Goal: Complete application form

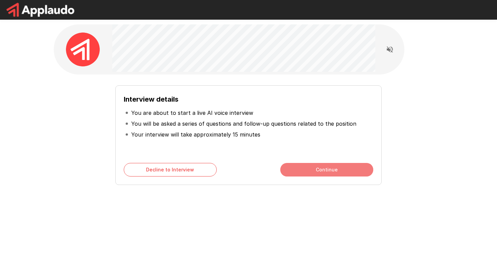
click at [310, 174] on button "Continue" at bounding box center [327, 170] width 93 height 14
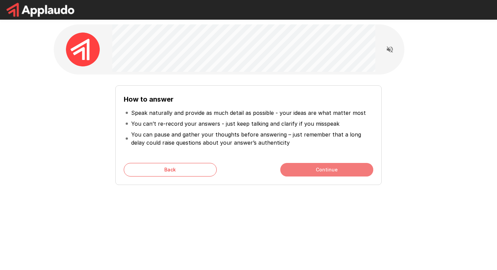
click at [303, 168] on button "Continue" at bounding box center [327, 170] width 93 height 14
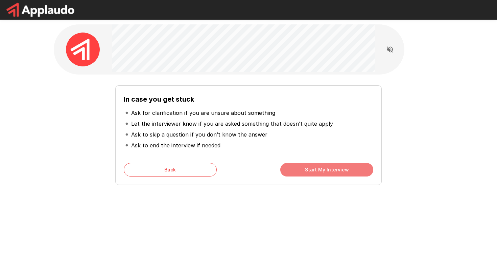
click at [298, 170] on button "Start My Interview" at bounding box center [327, 170] width 93 height 14
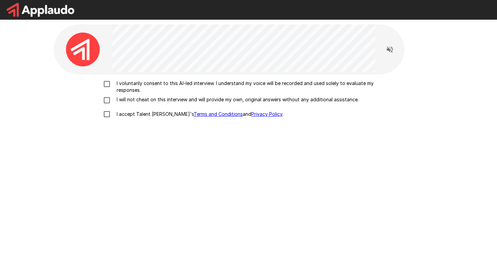
click at [237, 82] on p "I voluntarily consent to this AI-led interview. I understand my voice will be r…" at bounding box center [256, 87] width 284 height 14
click at [230, 101] on p "I will not cheat on this interview and will provide my own, original answers wi…" at bounding box center [236, 99] width 245 height 7
click at [148, 116] on p "I accept Talent Llama's Terms and Conditions and Privacy Policy ." at bounding box center [199, 114] width 170 height 7
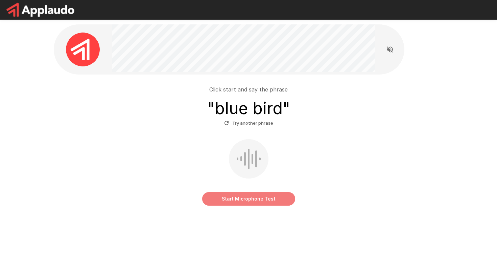
click at [243, 201] on button "Start Microphone Test" at bounding box center [248, 199] width 93 height 14
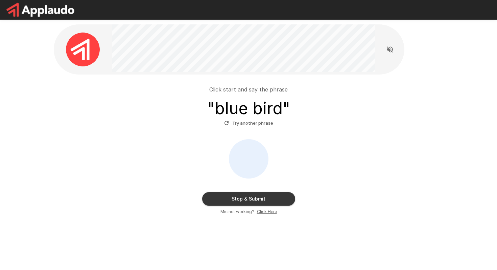
click at [243, 202] on button "Stop & Submit" at bounding box center [248, 199] width 93 height 14
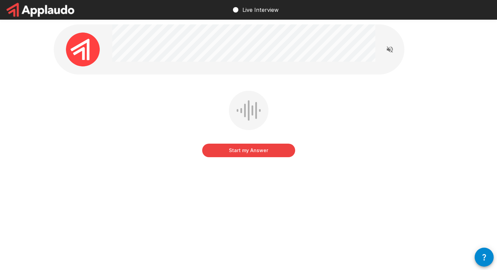
click at [268, 152] on button "Start my Answer" at bounding box center [248, 150] width 93 height 14
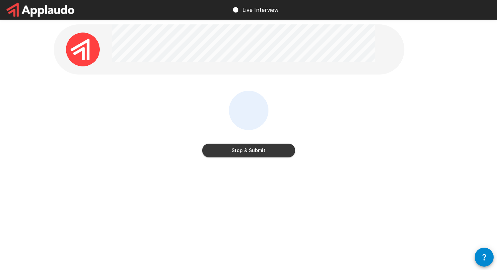
click at [268, 151] on button "Stop & Submit" at bounding box center [248, 150] width 93 height 14
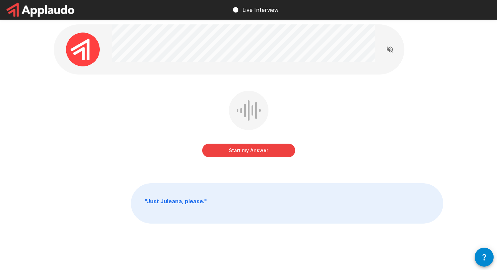
click at [270, 151] on button "Start my Answer" at bounding box center [248, 150] width 93 height 14
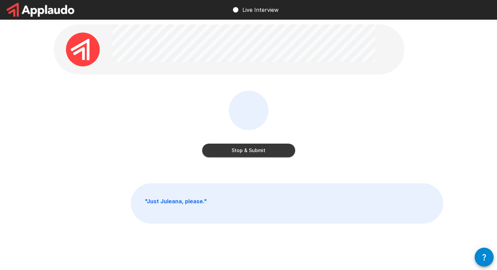
click at [270, 150] on button "Stop & Submit" at bounding box center [248, 150] width 93 height 14
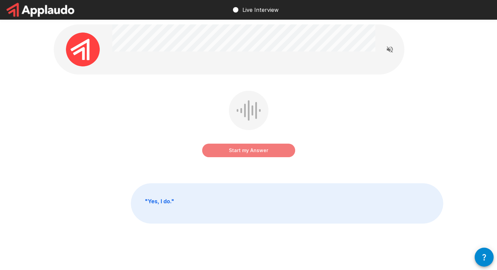
click at [260, 152] on button "Start my Answer" at bounding box center [248, 150] width 93 height 14
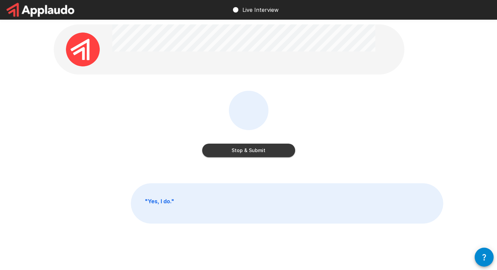
click at [252, 148] on button "Stop & Submit" at bounding box center [248, 150] width 93 height 14
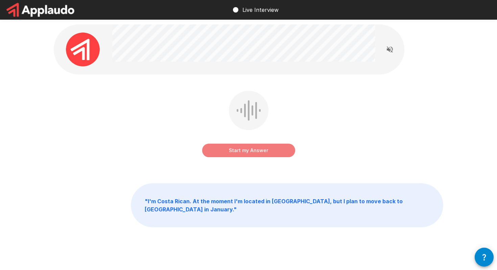
click at [248, 155] on button "Start my Answer" at bounding box center [248, 150] width 93 height 14
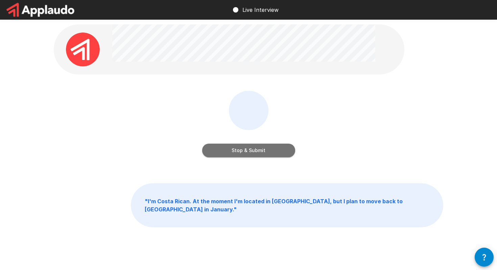
click at [248, 155] on button "Stop & Submit" at bounding box center [248, 150] width 93 height 14
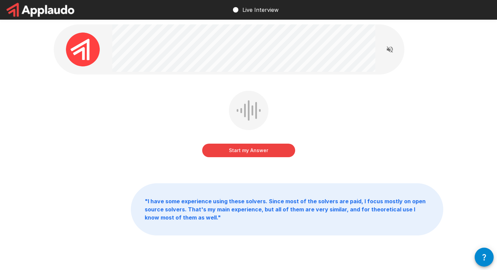
click at [261, 150] on button "Start my Answer" at bounding box center [248, 150] width 93 height 14
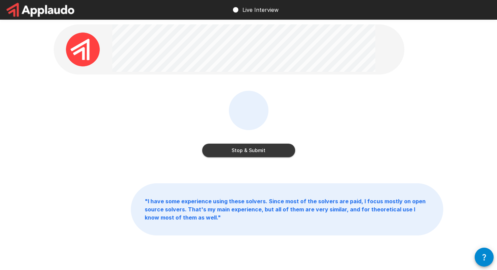
click at [272, 153] on button "Stop & Submit" at bounding box center [248, 150] width 93 height 14
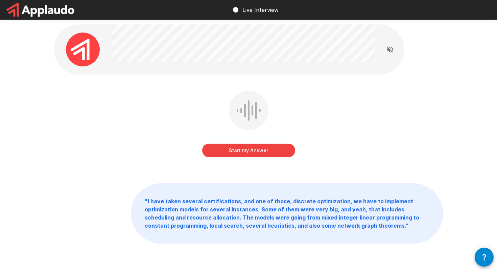
click at [249, 153] on button "Start my Answer" at bounding box center [248, 150] width 93 height 14
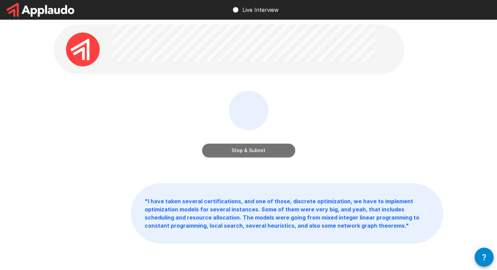
click at [267, 151] on button "Stop & Submit" at bounding box center [248, 150] width 93 height 14
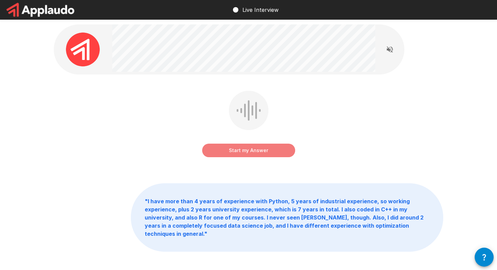
click at [272, 148] on button "Start my Answer" at bounding box center [248, 150] width 93 height 14
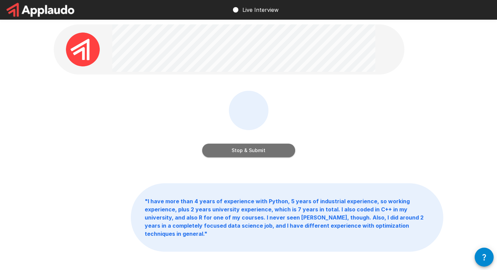
click at [288, 147] on button "Stop & Submit" at bounding box center [248, 150] width 93 height 14
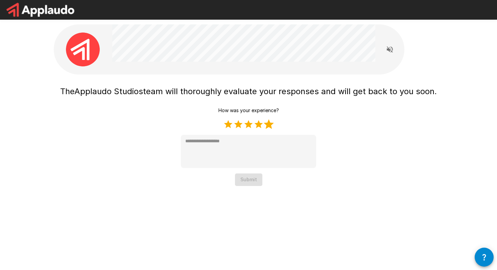
click at [269, 125] on label "5 Stars" at bounding box center [269, 124] width 10 height 10
type textarea "*"
click at [243, 179] on button "Submit" at bounding box center [248, 179] width 27 height 13
